Goal: Transaction & Acquisition: Purchase product/service

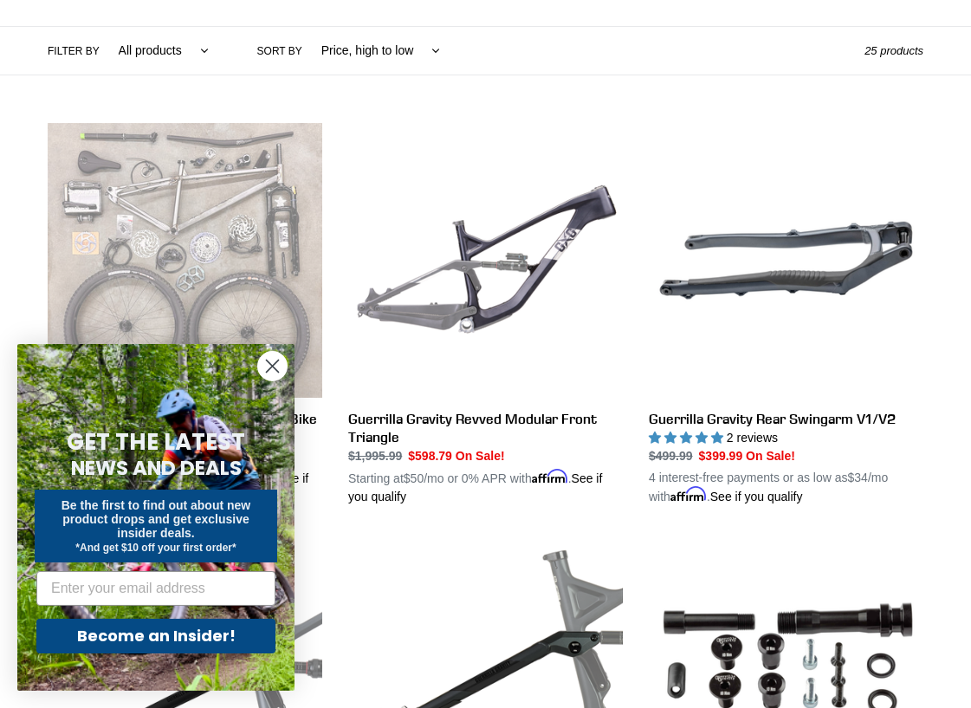
scroll to position [433, 0]
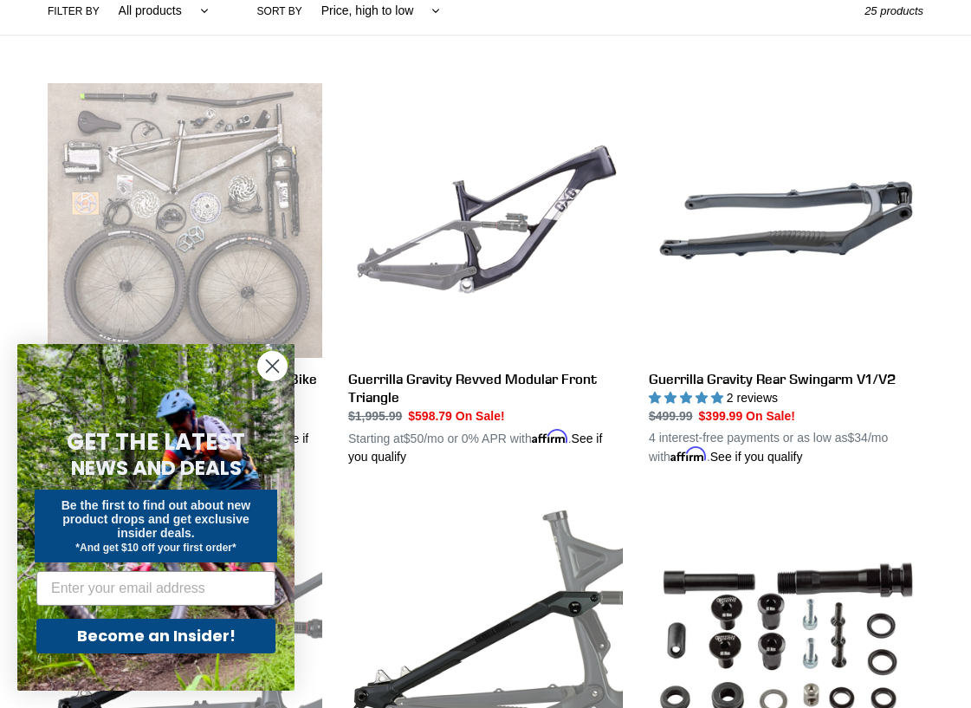
click at [275, 370] on icon "Close dialog" at bounding box center [273, 366] width 12 height 12
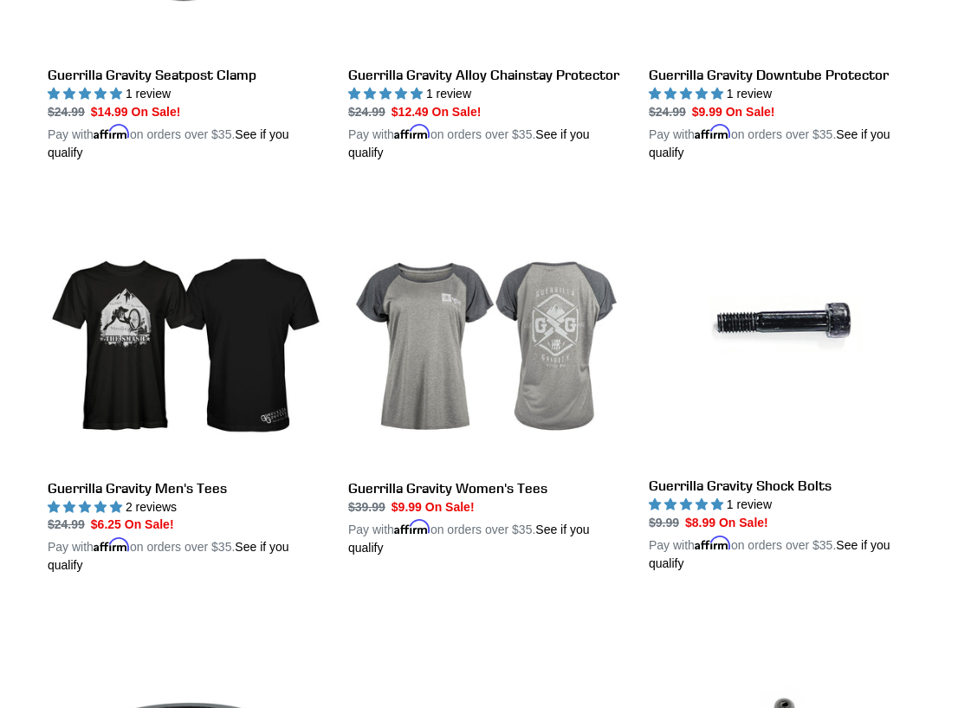
scroll to position [2858, 0]
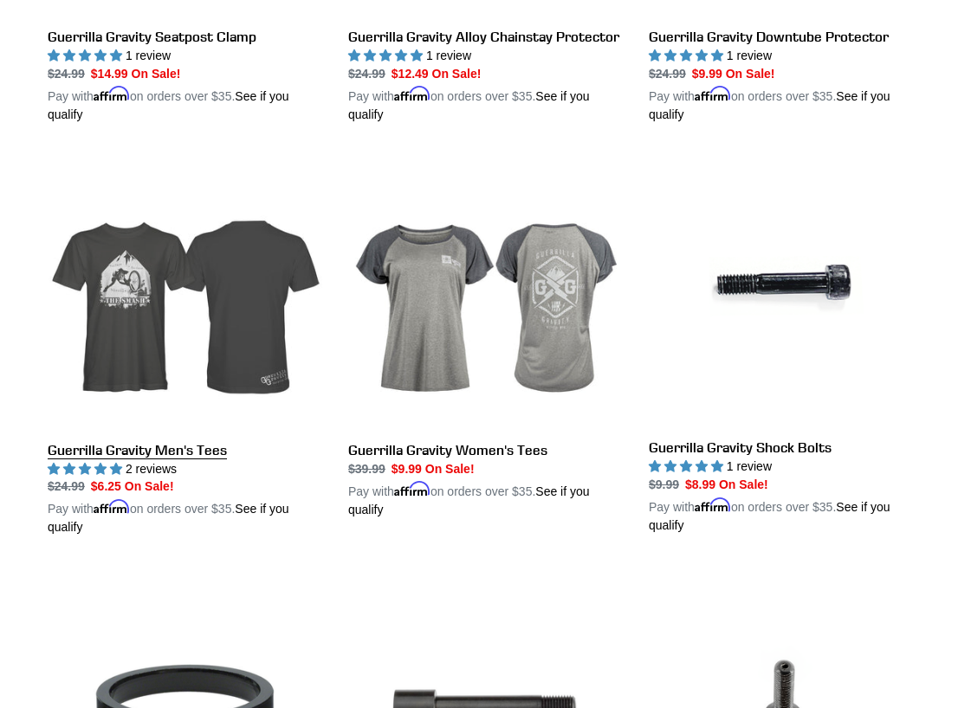
click at [250, 372] on link "Guerrilla Gravity Men's Tees" at bounding box center [185, 345] width 275 height 383
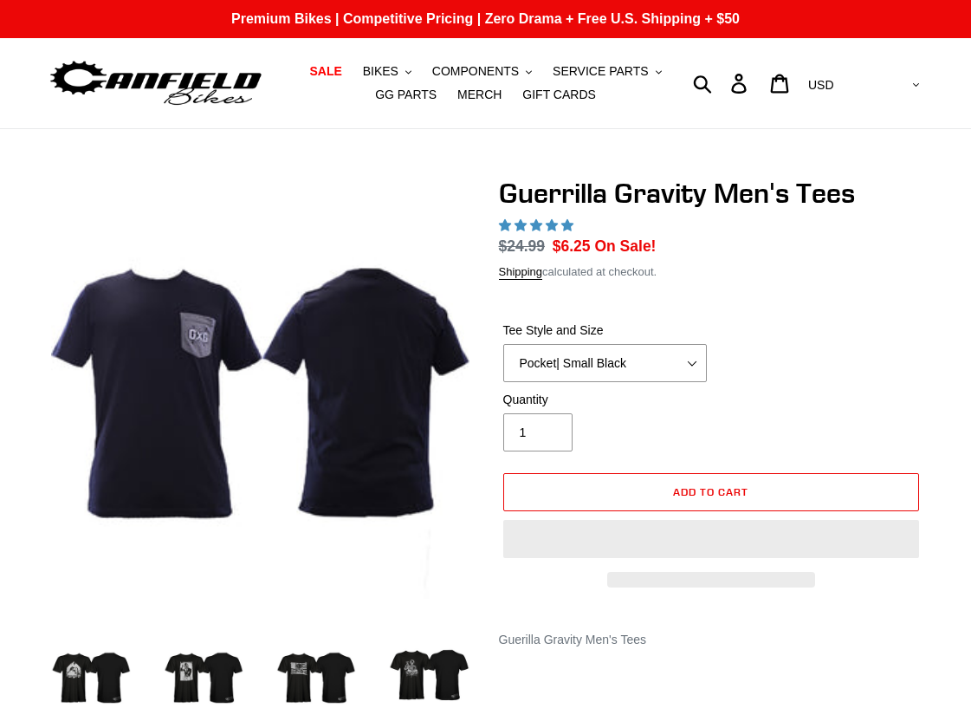
select select "highest-rating"
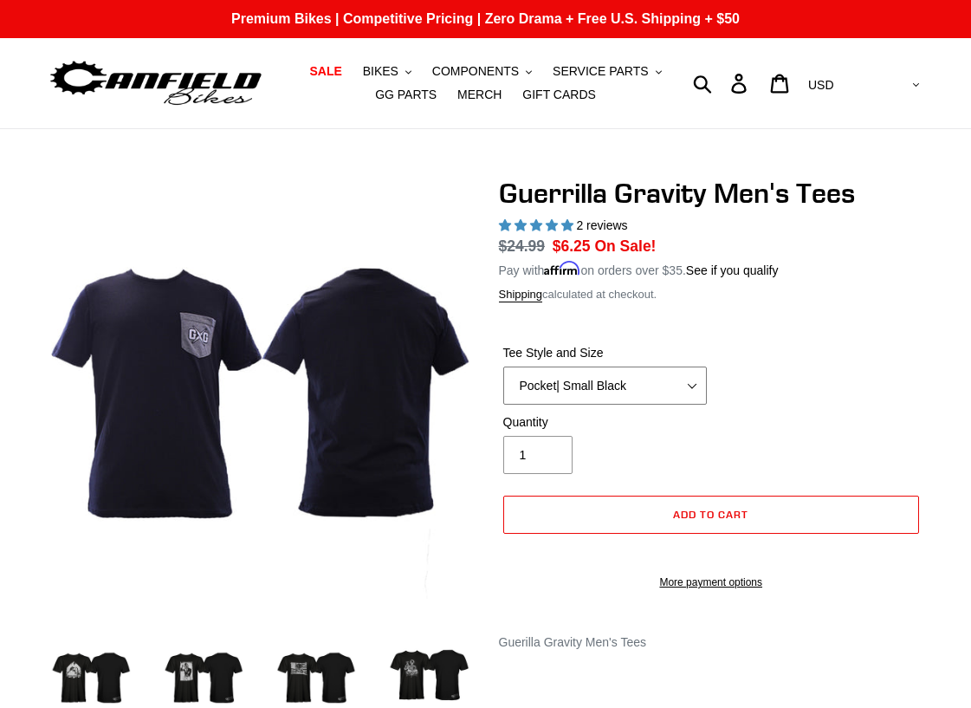
click at [666, 391] on select "Let It Rip | Small Green Let It Rip | Medium Green Megatrail | Small Black Mega…" at bounding box center [605, 385] width 204 height 38
click at [503, 366] on select "Let It Rip | Small Green Let It Rip | Medium Green Megatrail | Small Black Mega…" at bounding box center [605, 385] width 204 height 38
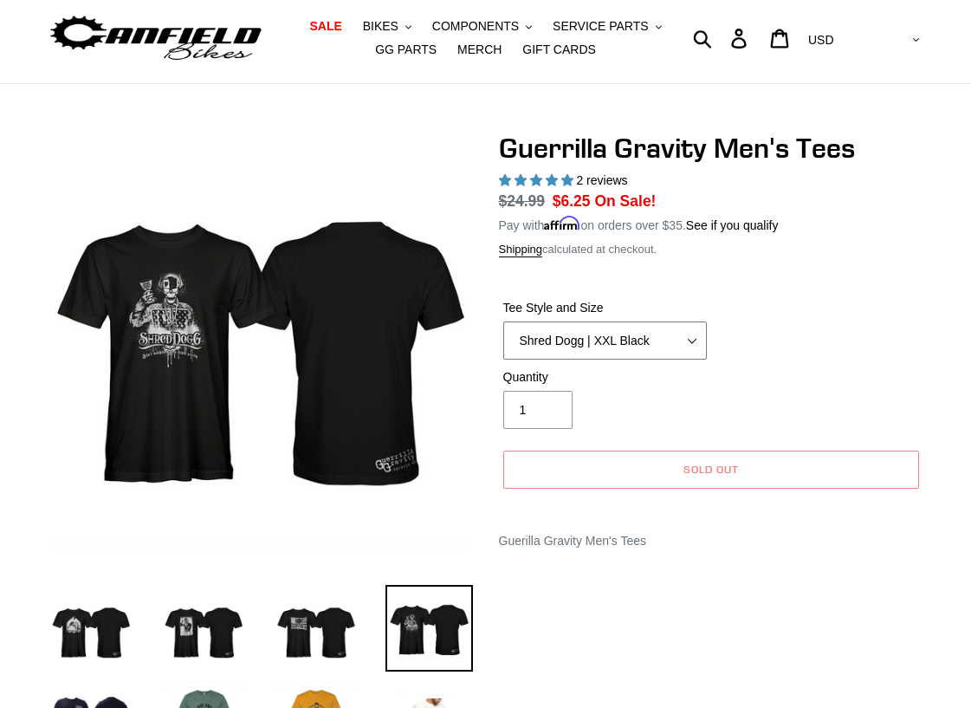
scroll to position [87, 0]
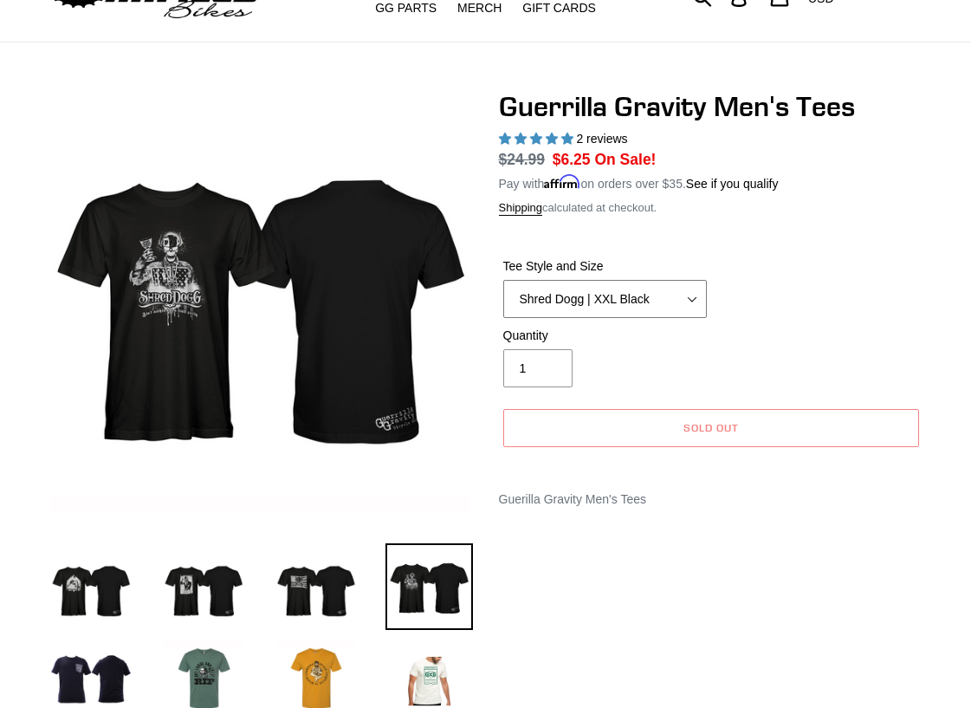
click at [598, 298] on select "Let It Rip | Small Green Let It Rip | Medium Green Megatrail | Small Black Mega…" at bounding box center [605, 299] width 204 height 38
click at [503, 280] on select "Let It Rip | Small Green Let It Rip | Medium Green Megatrail | Small Black Mega…" at bounding box center [605, 299] width 204 height 38
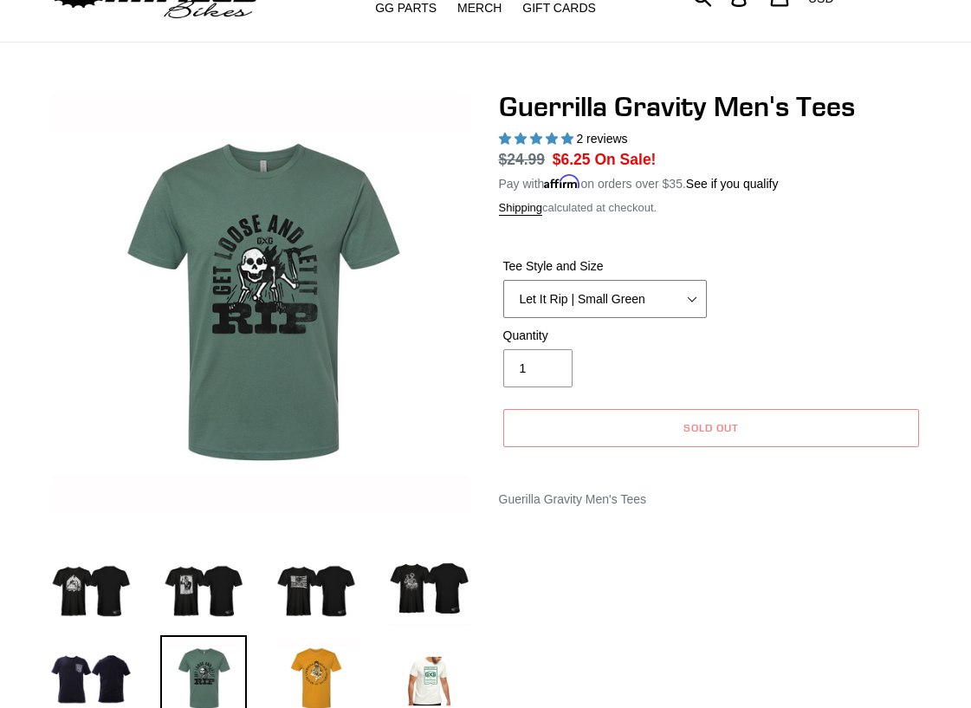
click at [611, 304] on select "Let It Rip | Small Green Let It Rip | Medium Green Megatrail | Small Black Mega…" at bounding box center [605, 299] width 204 height 38
click at [503, 280] on select "Let It Rip | Small Green Let It Rip | Medium Green Megatrail | Small Black Mega…" at bounding box center [605, 299] width 204 height 38
click at [606, 307] on select "Let It Rip | Small Green Let It Rip | Medium Green Megatrail | Small Black Mega…" at bounding box center [605, 299] width 204 height 38
click at [503, 280] on select "Let It Rip | Small Green Let It Rip | Medium Green Megatrail | Small Black Mega…" at bounding box center [605, 299] width 204 height 38
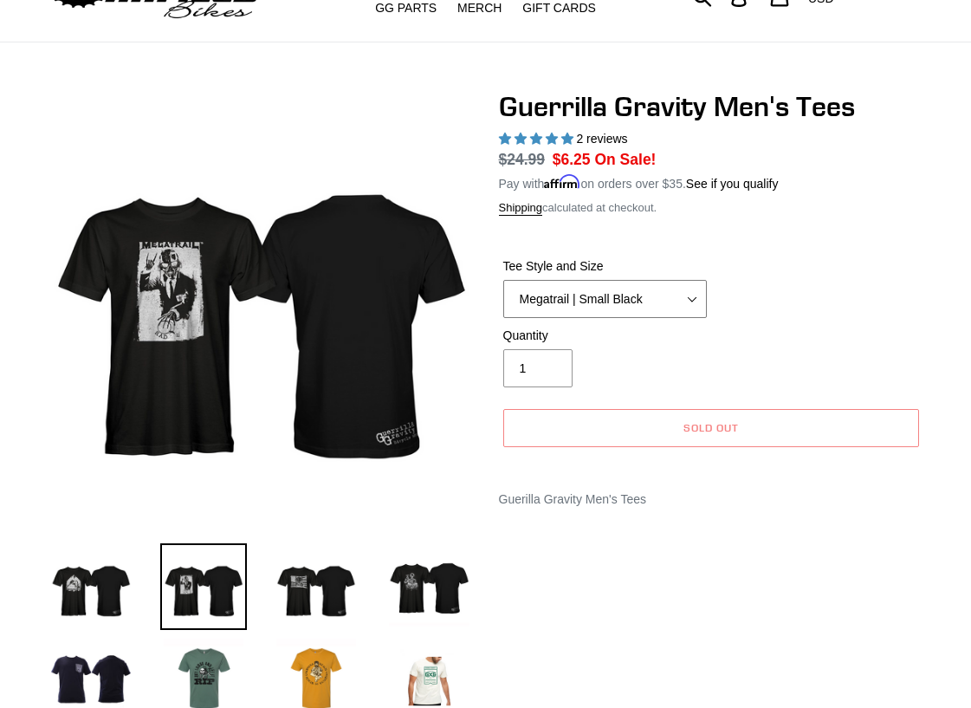
click at [604, 307] on select "Let It Rip | Small Green Let It Rip | Medium Green Megatrail | Small Black Mega…" at bounding box center [605, 299] width 204 height 38
click at [503, 280] on select "Let It Rip | Small Green Let It Rip | Medium Green Megatrail | Small Black Mega…" at bounding box center [605, 299] width 204 height 38
drag, startPoint x: 595, startPoint y: 304, endPoint x: 595, endPoint y: 316, distance: 12.1
click at [595, 304] on select "Let It Rip | Small Green Let It Rip | Medium Green Megatrail | Small Black Mega…" at bounding box center [605, 299] width 204 height 38
click at [503, 280] on select "Let It Rip | Small Green Let It Rip | Medium Green Megatrail | Small Black Mega…" at bounding box center [605, 299] width 204 height 38
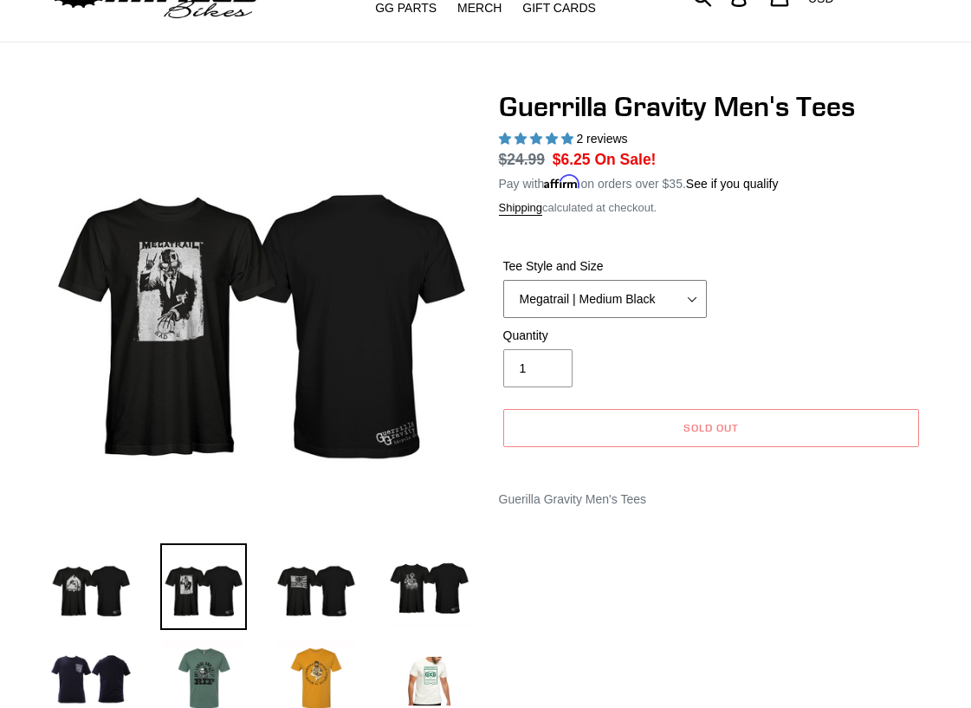
click at [600, 301] on select "Let It Rip | Small Green Let It Rip | Medium Green Megatrail | Small Black Mega…" at bounding box center [605, 299] width 204 height 38
click at [503, 280] on select "Let It Rip | Small Green Let It Rip | Medium Green Megatrail | Small Black Mega…" at bounding box center [605, 299] width 204 height 38
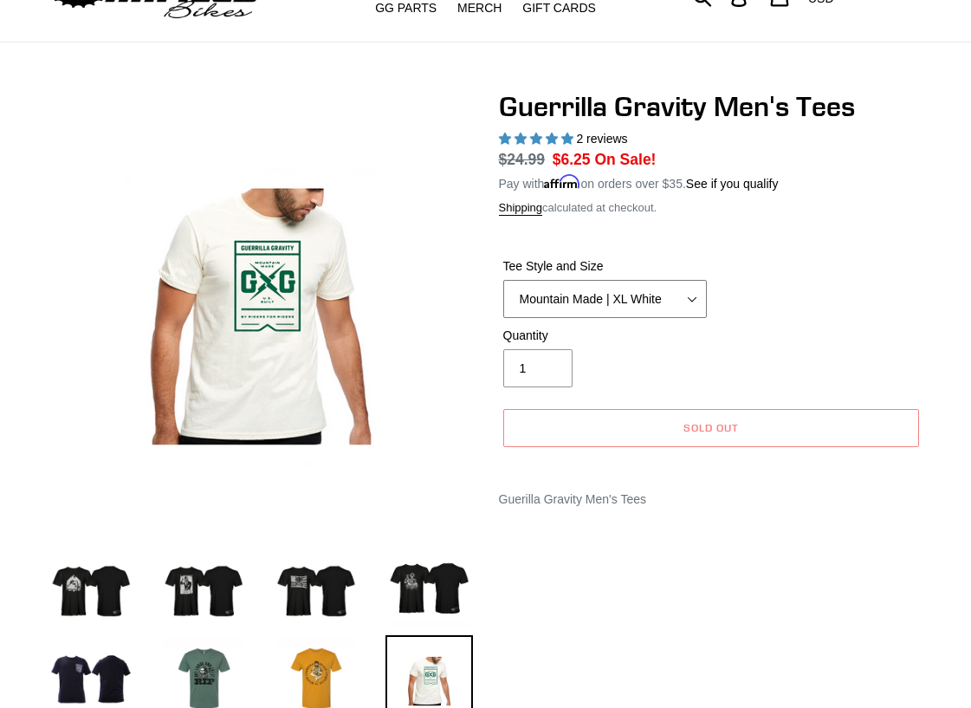
click at [606, 304] on select "Let It Rip | Small Green Let It Rip | Medium Green Megatrail | Small Black Mega…" at bounding box center [605, 299] width 204 height 38
click at [503, 280] on select "Let It Rip | Small Green Let It Rip | Medium Green Megatrail | Small Black Mega…" at bounding box center [605, 299] width 204 height 38
click at [590, 300] on select "Let It Rip | Small Green Let It Rip | Medium Green Megatrail | Small Black Mega…" at bounding box center [605, 299] width 204 height 38
click at [424, 598] on img at bounding box center [428, 586] width 87 height 87
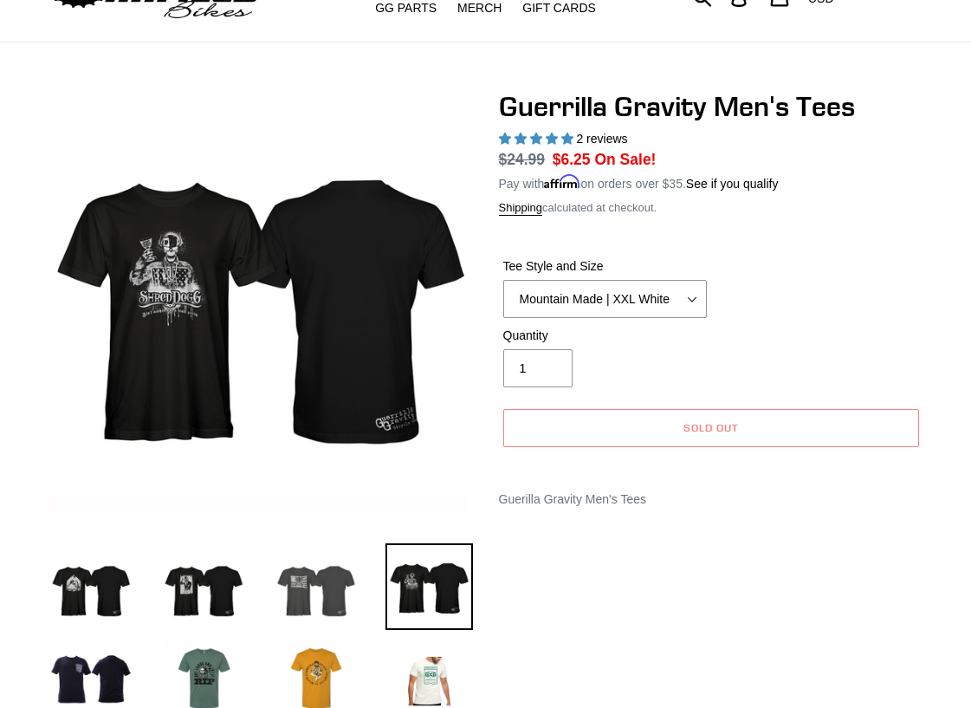
click at [333, 594] on img at bounding box center [316, 586] width 87 height 87
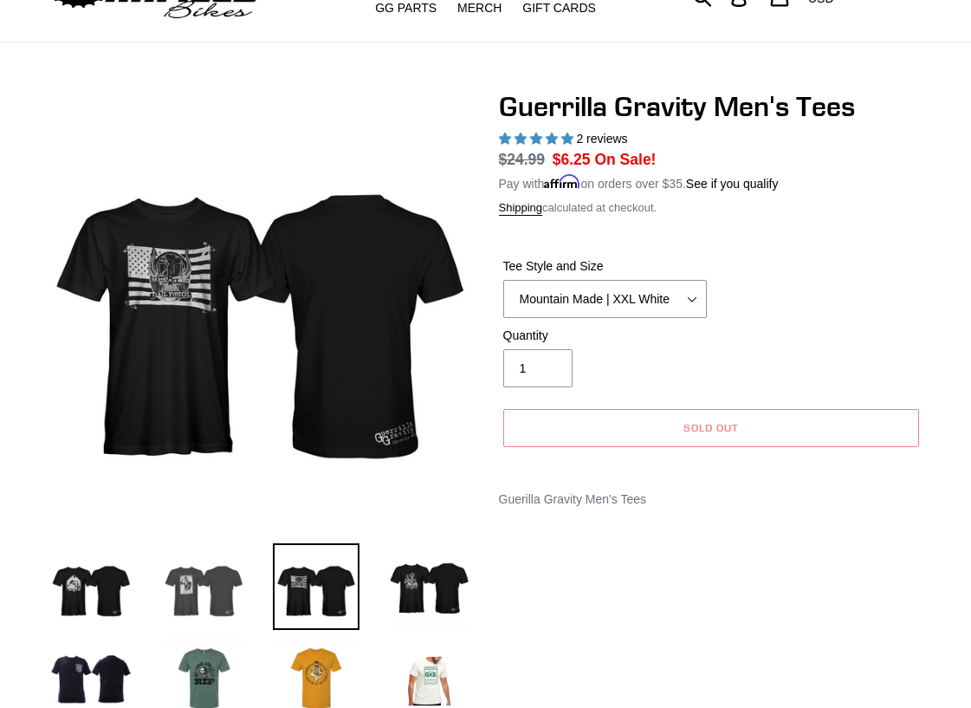
click at [216, 601] on img at bounding box center [203, 586] width 87 height 87
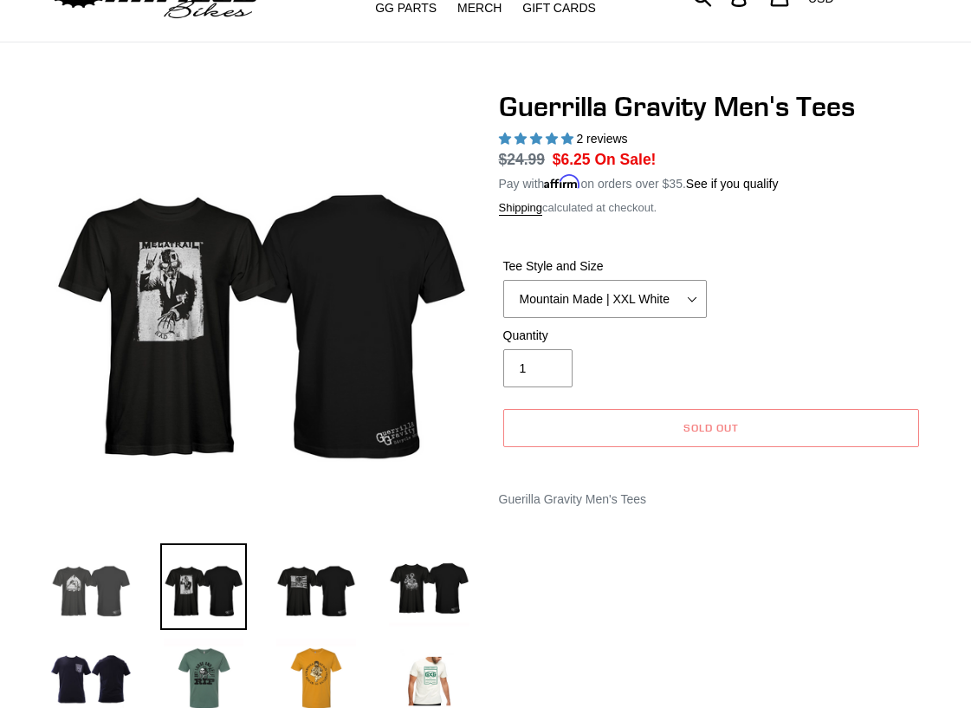
click at [115, 600] on img at bounding box center [91, 586] width 87 height 87
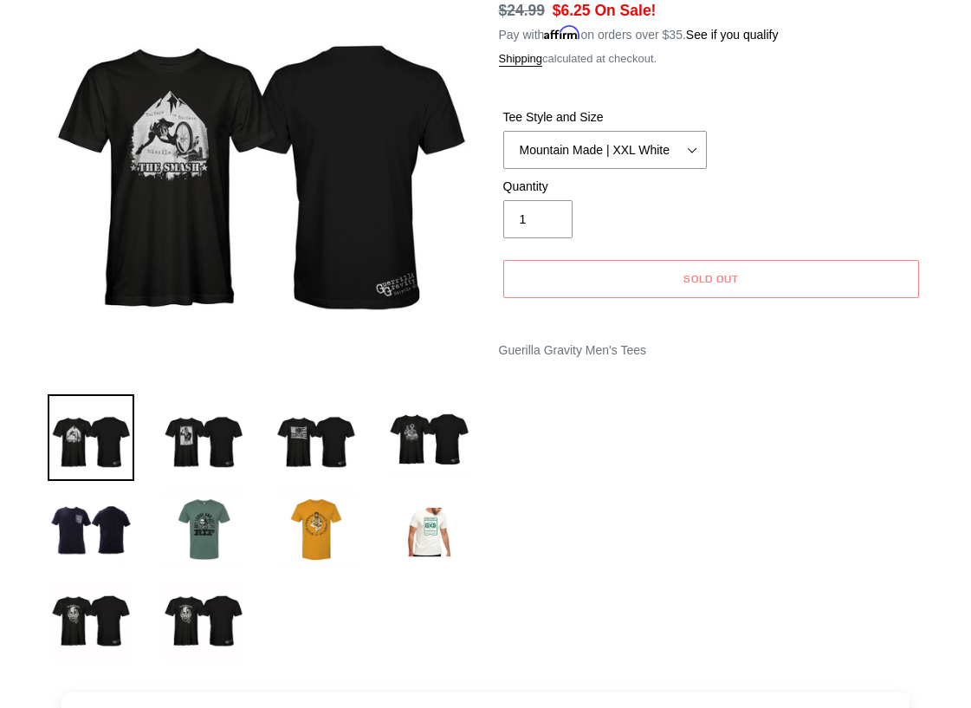
scroll to position [260, 0]
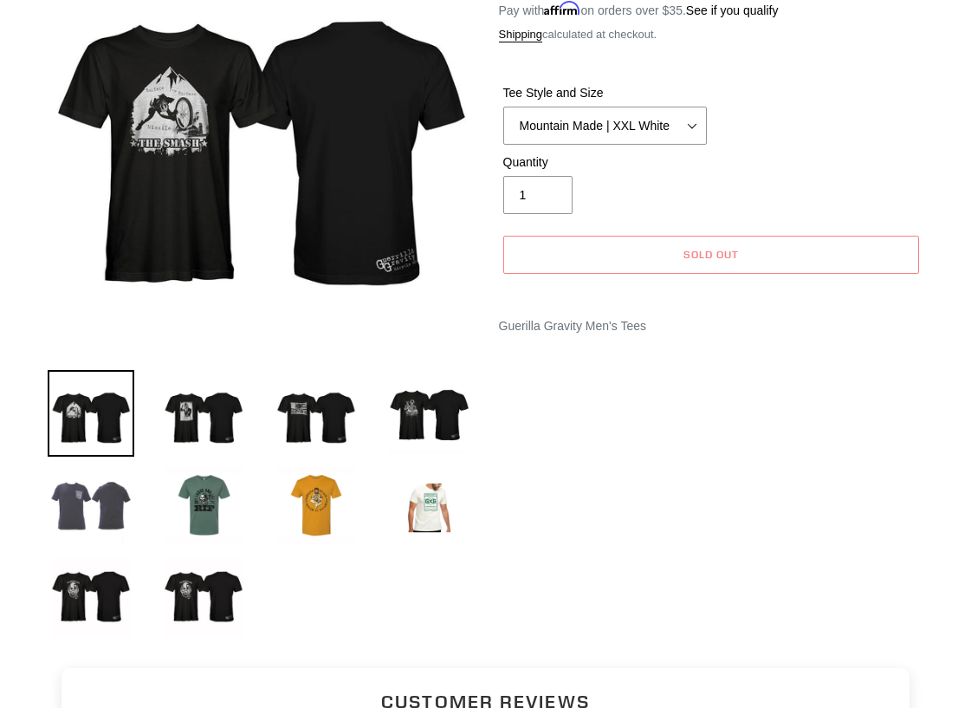
click at [128, 512] on img at bounding box center [91, 505] width 87 height 87
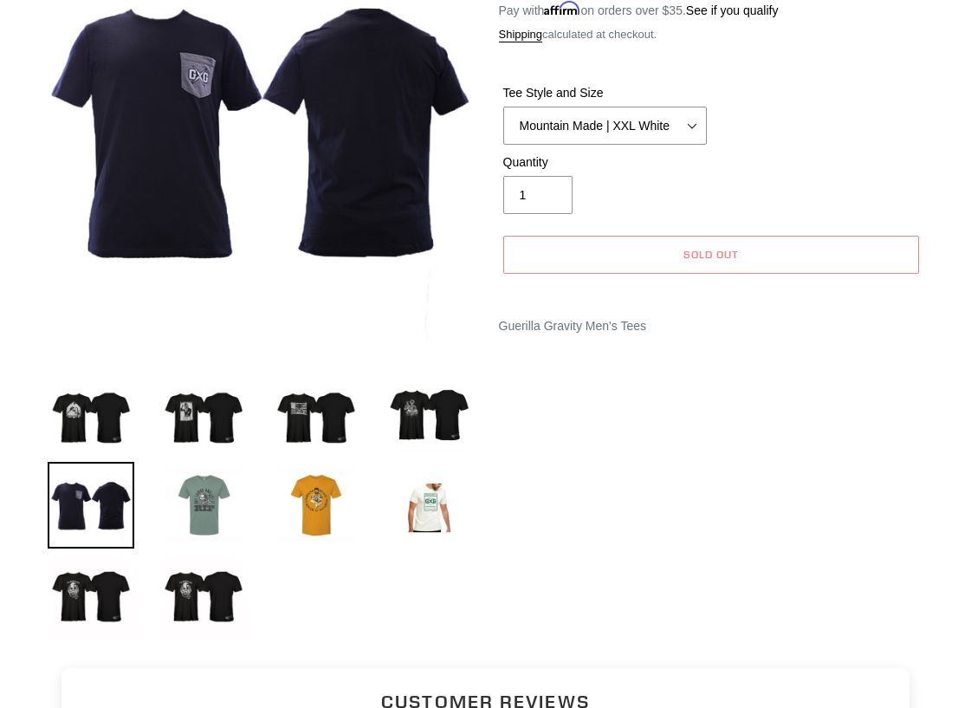
click at [232, 507] on img at bounding box center [203, 505] width 87 height 87
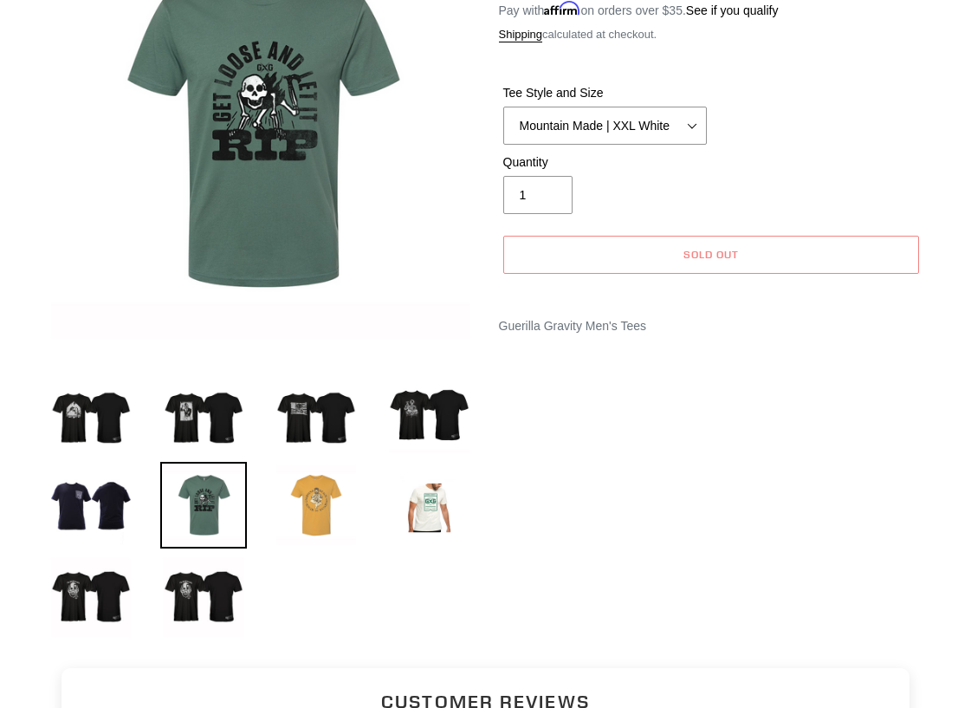
click at [276, 505] on img at bounding box center [316, 505] width 87 height 87
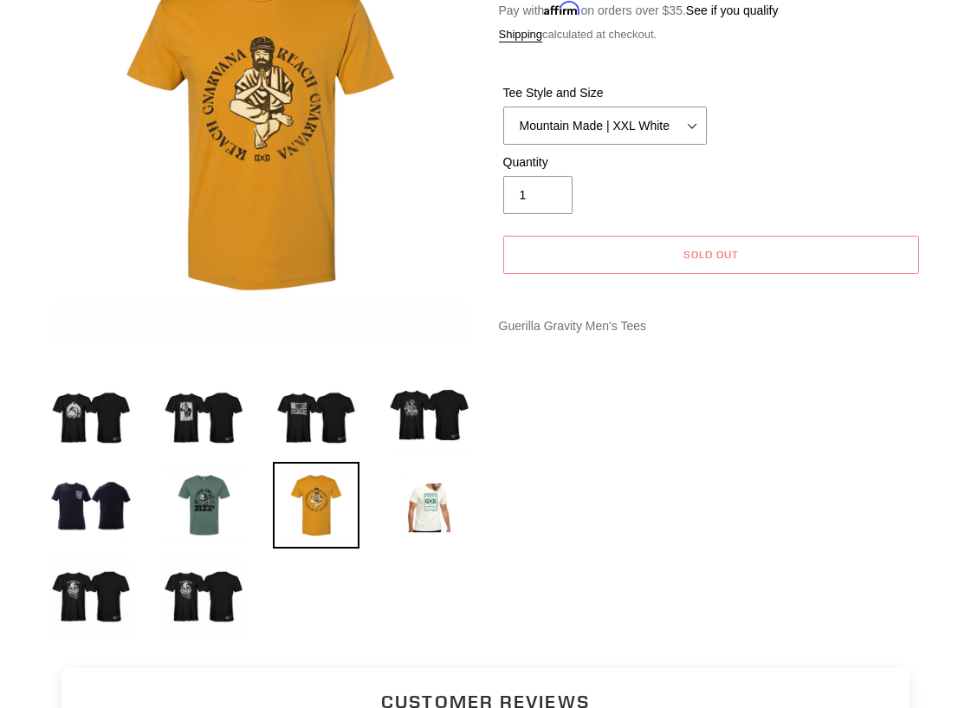
click at [354, 515] on img at bounding box center [316, 505] width 87 height 87
click at [553, 121] on select "Let It Rip | Small Green Let It Rip | Medium Green Megatrail | Small Black Mega…" at bounding box center [605, 126] width 204 height 38
click at [503, 107] on select "Let It Rip | Small Green Let It Rip | Medium Green Megatrail | Small Black Mega…" at bounding box center [605, 126] width 204 height 38
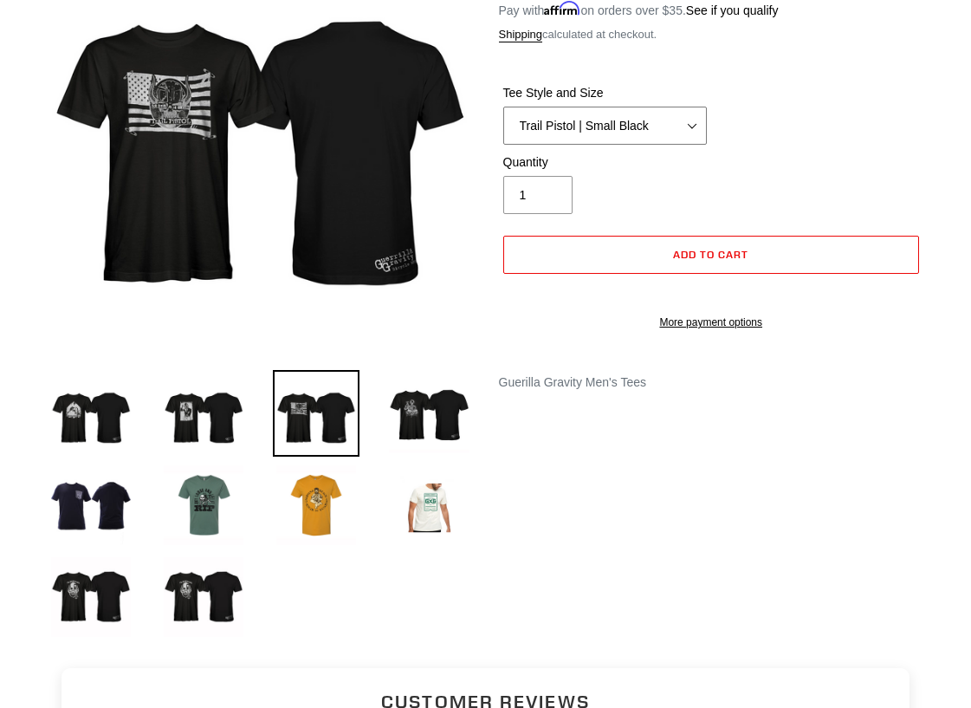
click at [584, 126] on select "Let It Rip | Small Green Let It Rip | Medium Green Megatrail | Small Black Mega…" at bounding box center [605, 126] width 204 height 38
select select "Smash | Small Black"
click at [503, 107] on select "Let It Rip | Small Green Let It Rip | Medium Green Megatrail | Small Black Mega…" at bounding box center [605, 126] width 204 height 38
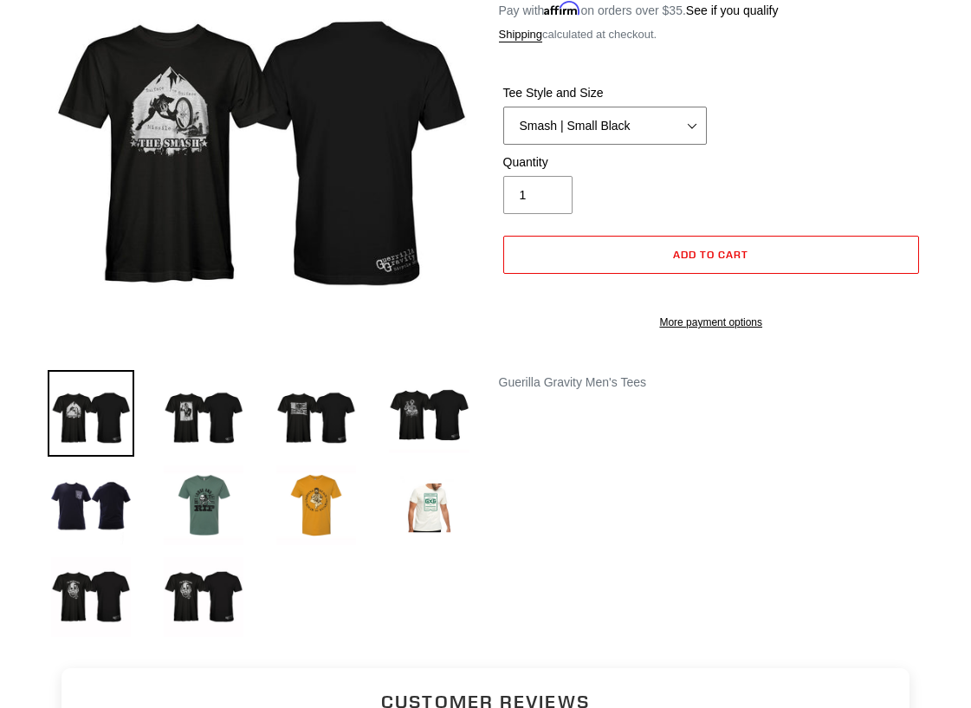
click at [606, 128] on select "Let It Rip | Small Green Let It Rip | Medium Green Megatrail | Small Black Mega…" at bounding box center [605, 126] width 204 height 38
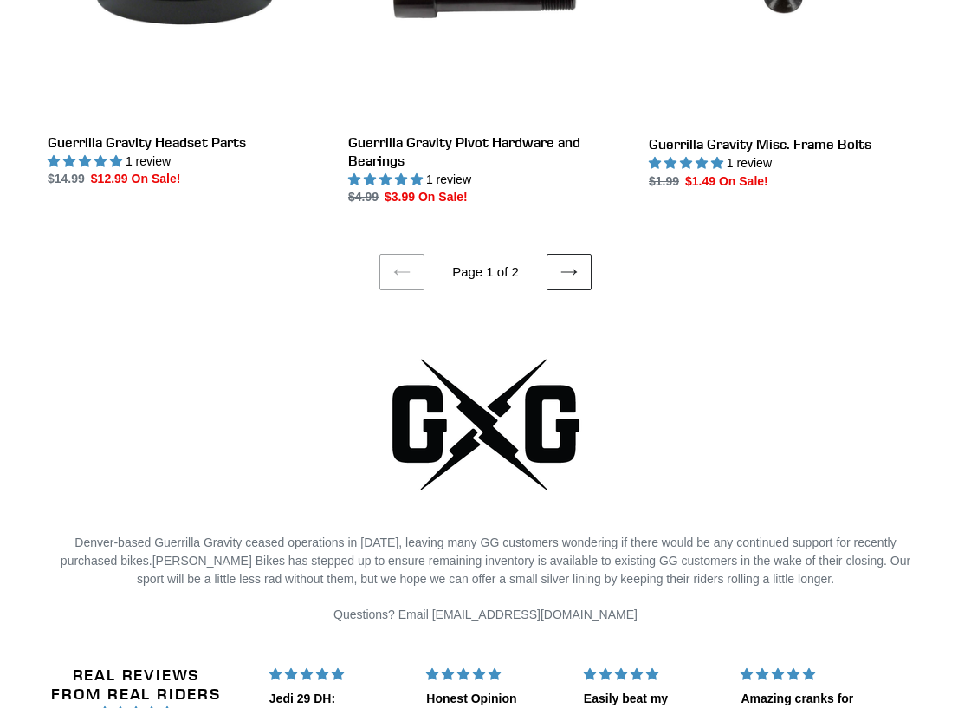
click at [567, 262] on ul "Previous page Page 1 of 2 Next page" at bounding box center [486, 248] width 876 height 84
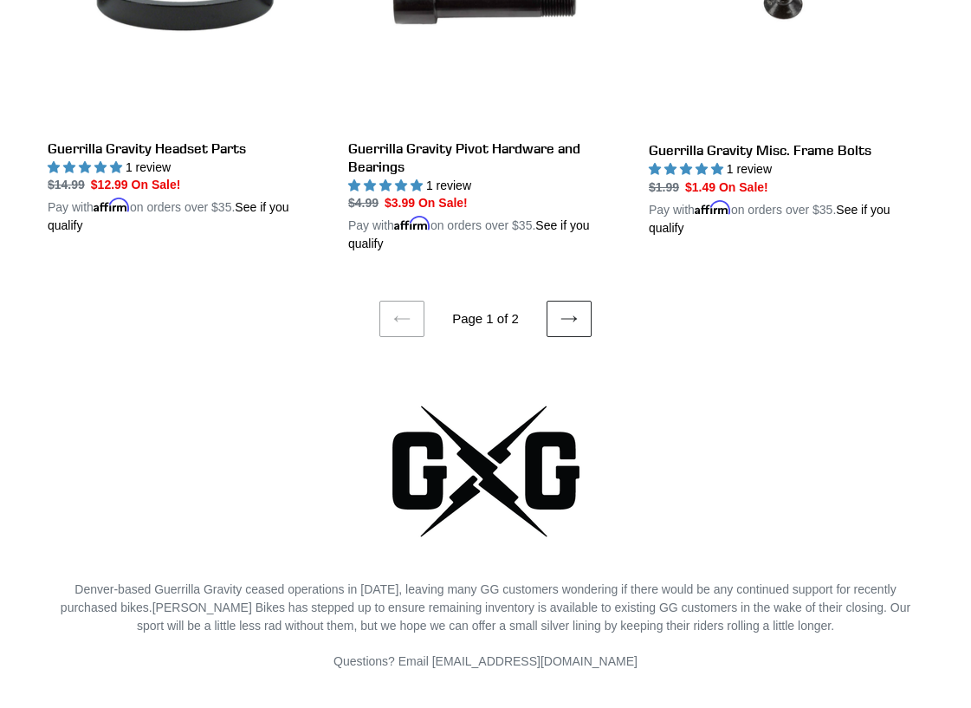
click at [577, 304] on link "Next page" at bounding box center [568, 319] width 45 height 36
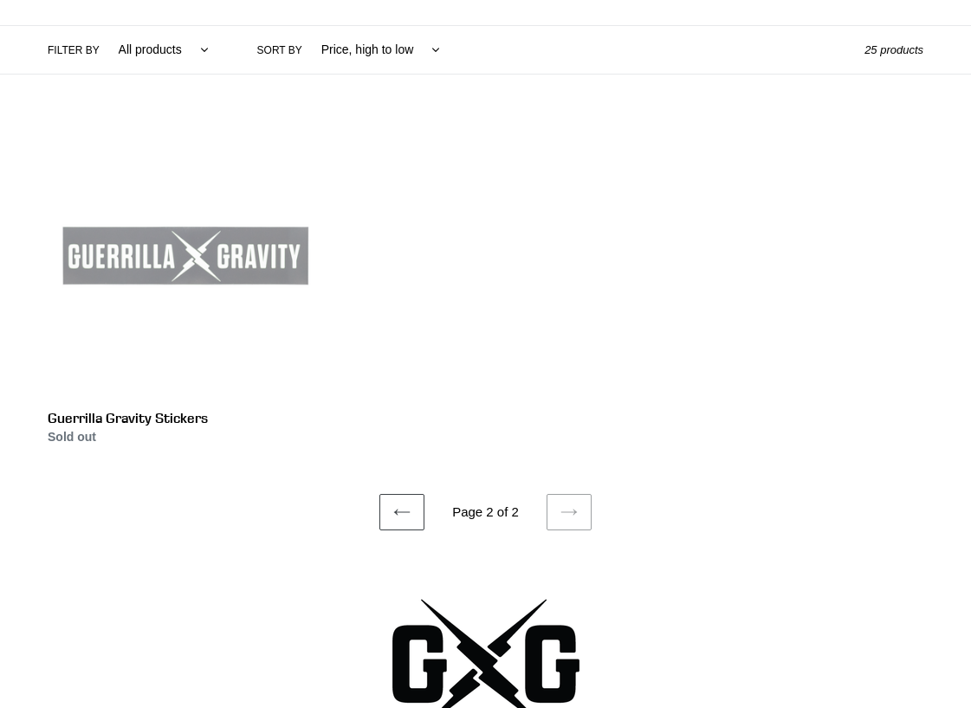
scroll to position [433, 0]
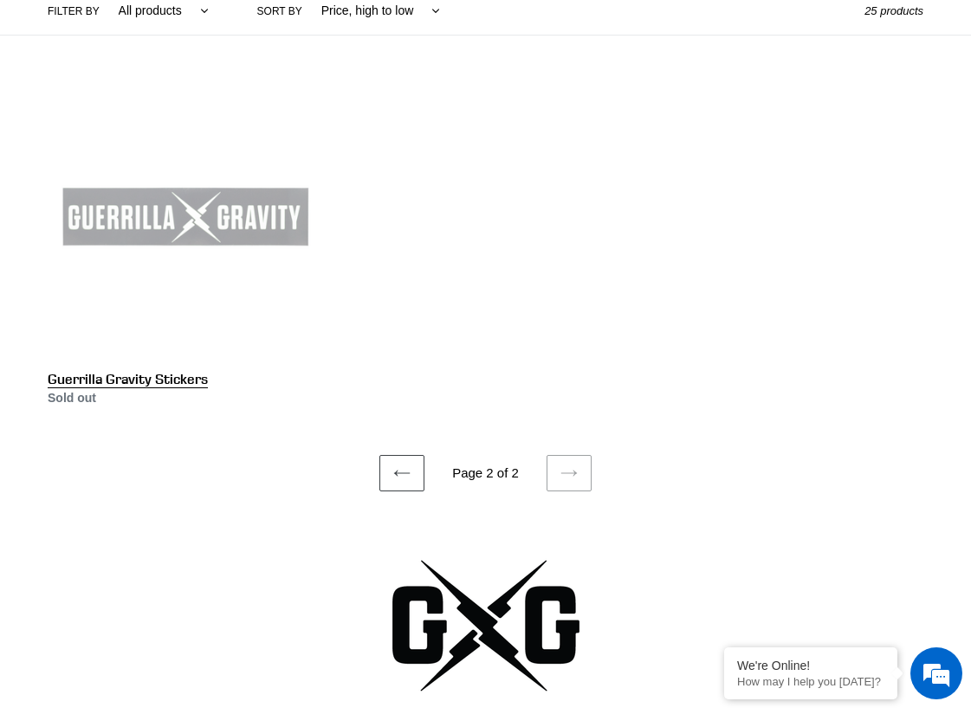
click at [118, 257] on link "Guerrilla Gravity Stickers" at bounding box center [185, 245] width 275 height 324
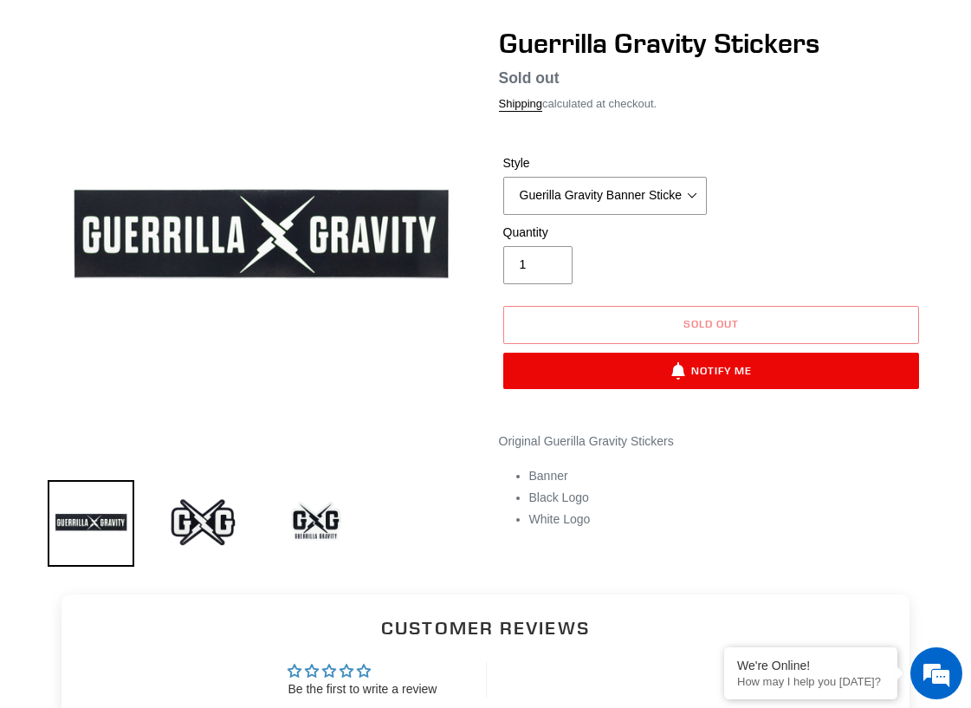
scroll to position [173, 0]
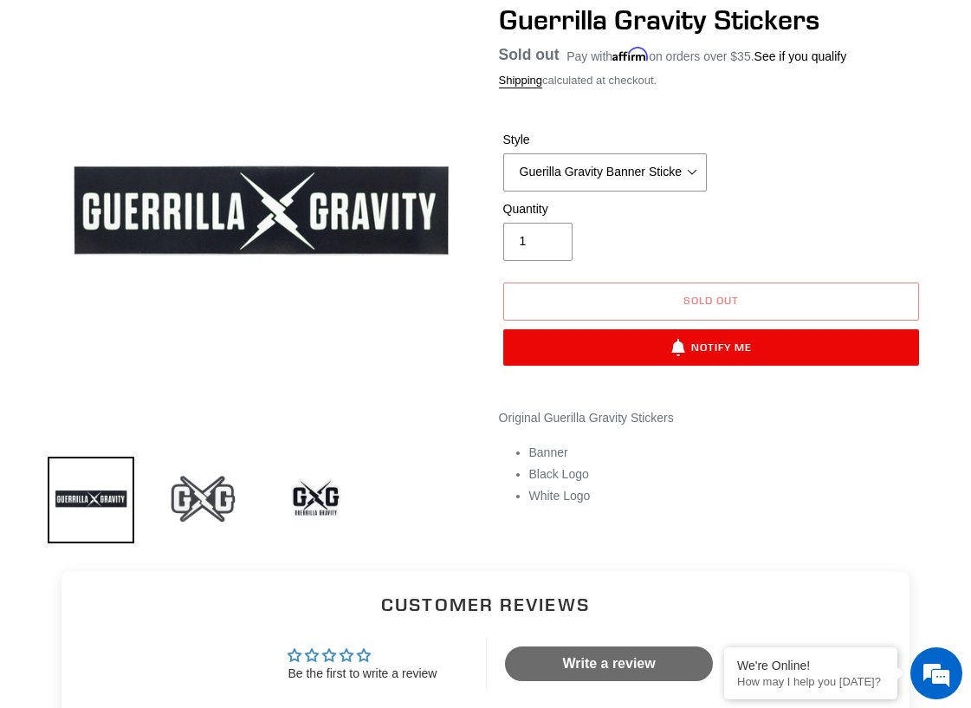
click at [202, 503] on img at bounding box center [203, 499] width 87 height 87
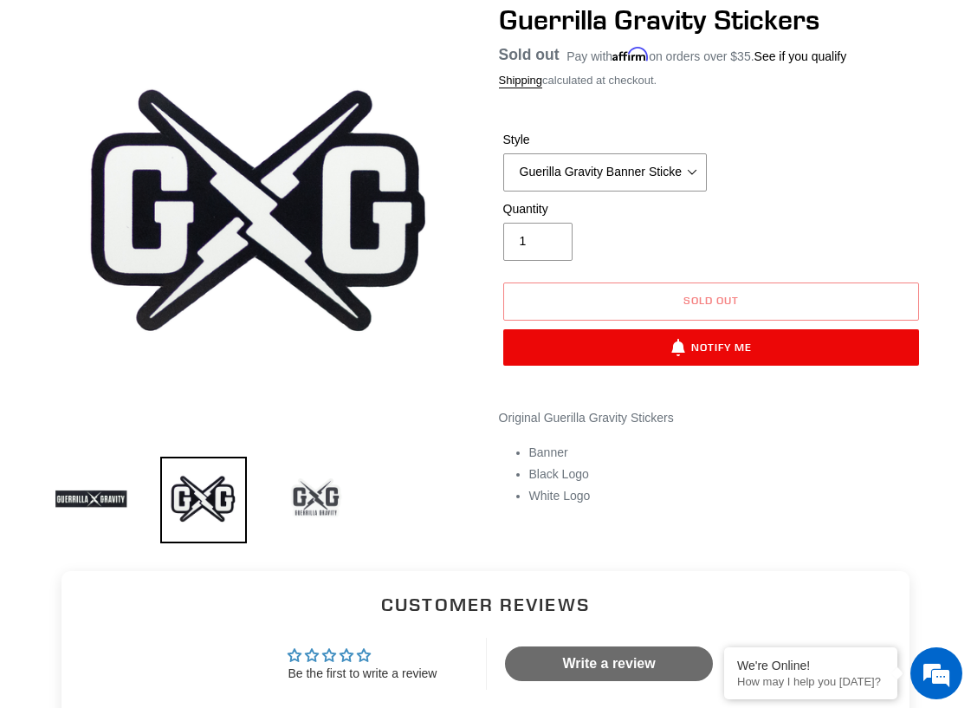
click at [301, 497] on img at bounding box center [316, 499] width 87 height 87
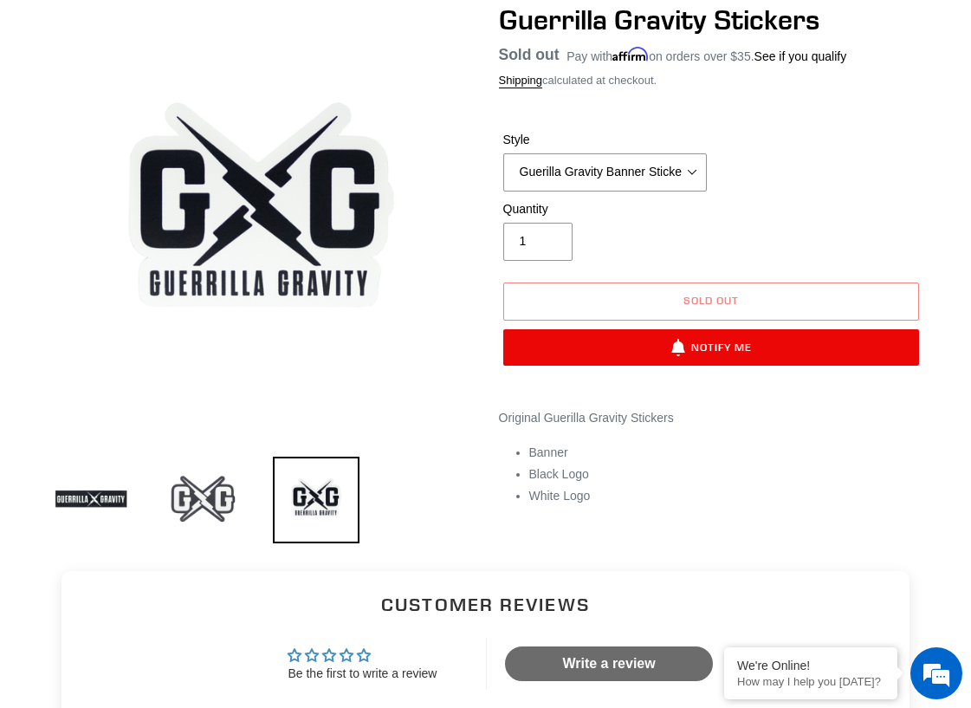
click at [195, 504] on img at bounding box center [203, 499] width 87 height 87
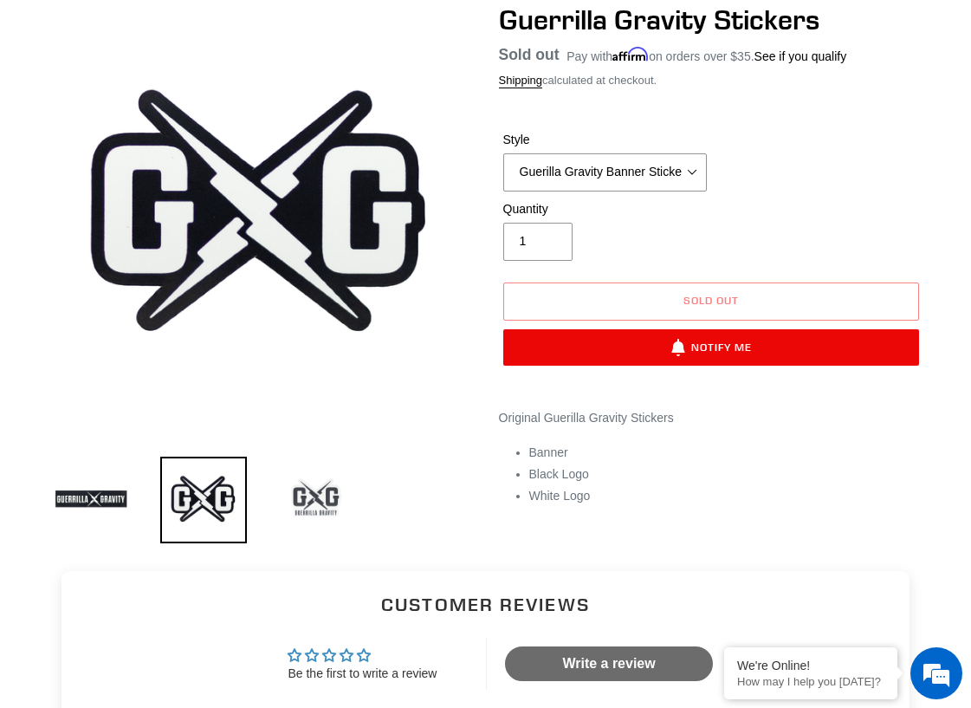
click at [307, 494] on img at bounding box center [316, 499] width 87 height 87
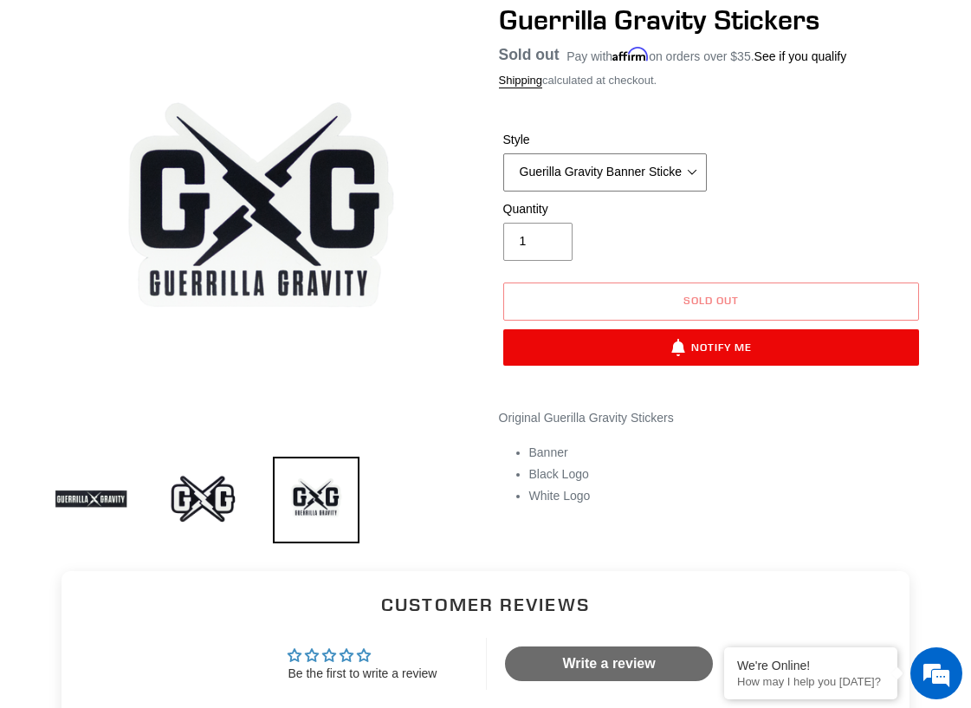
click at [632, 155] on select "Guerilla Gravity Banner Sticker Guerilla Gravity Black Logo Sticker Guerilla Gr…" at bounding box center [605, 172] width 204 height 38
click at [503, 174] on select "Guerilla Gravity Banner Sticker Guerilla Gravity Black Logo Sticker Guerilla Gr…" at bounding box center [605, 172] width 204 height 38
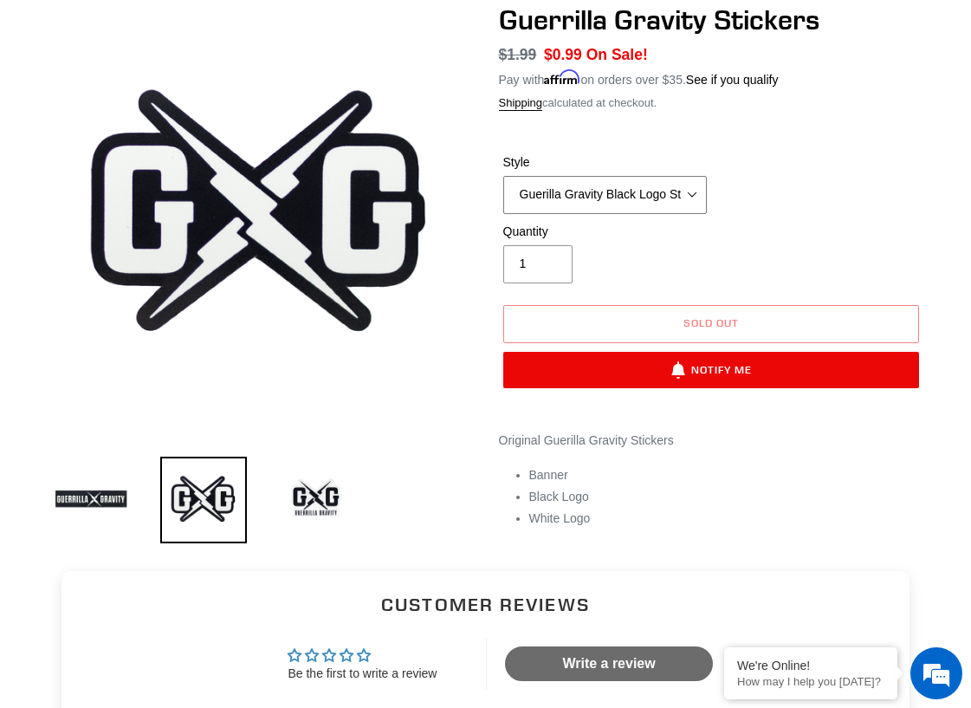
drag, startPoint x: 635, startPoint y: 183, endPoint x: 636, endPoint y: 194, distance: 11.3
click at [635, 183] on select "Guerilla Gravity Banner Sticker Guerilla Gravity Black Logo Sticker Guerilla Gr…" at bounding box center [605, 195] width 204 height 38
select select "Guerilla Gravity White Logo Sticker"
click at [503, 176] on select "Guerilla Gravity Banner Sticker Guerilla Gravity Black Logo Sticker Guerilla Gr…" at bounding box center [605, 195] width 204 height 38
